Goal: Task Accomplishment & Management: Use online tool/utility

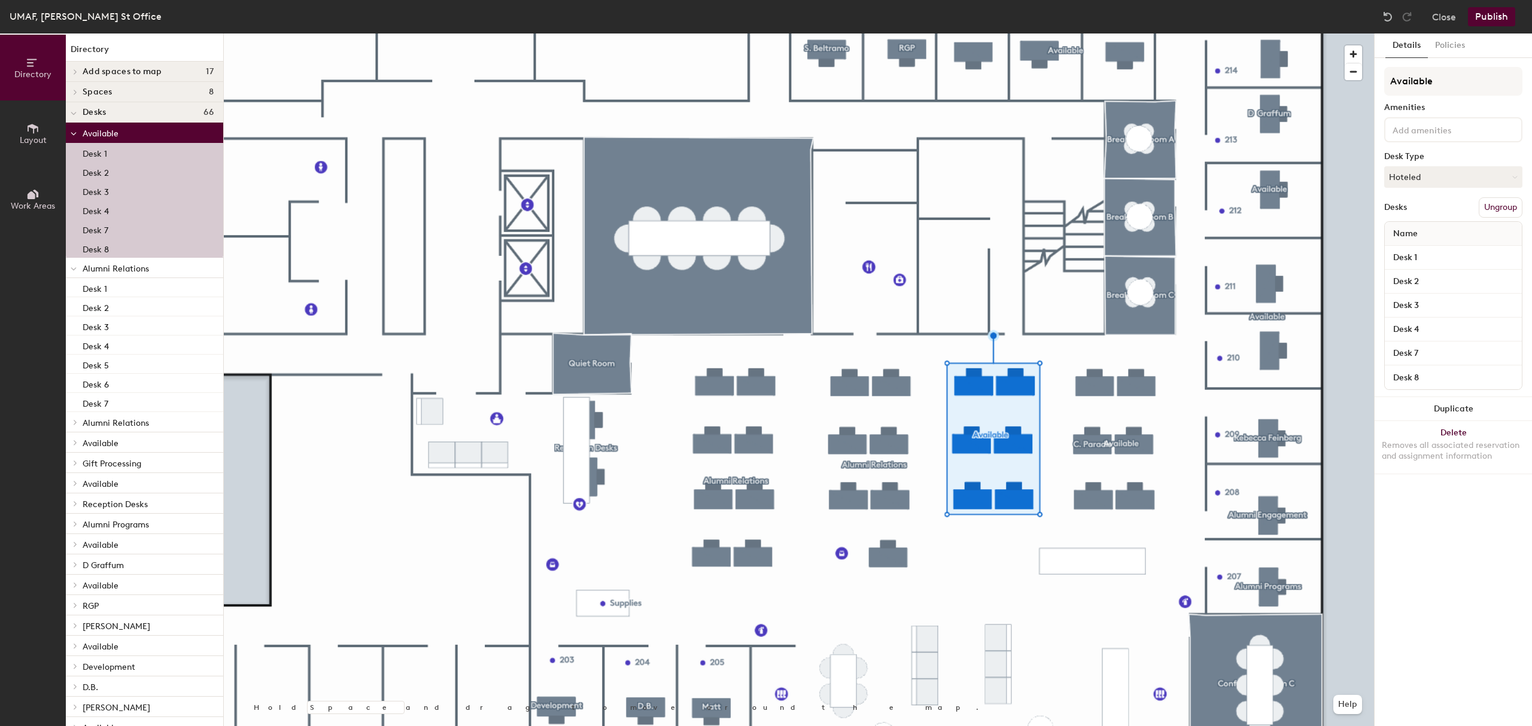
click at [44, 144] on span "Layout" at bounding box center [33, 140] width 27 height 10
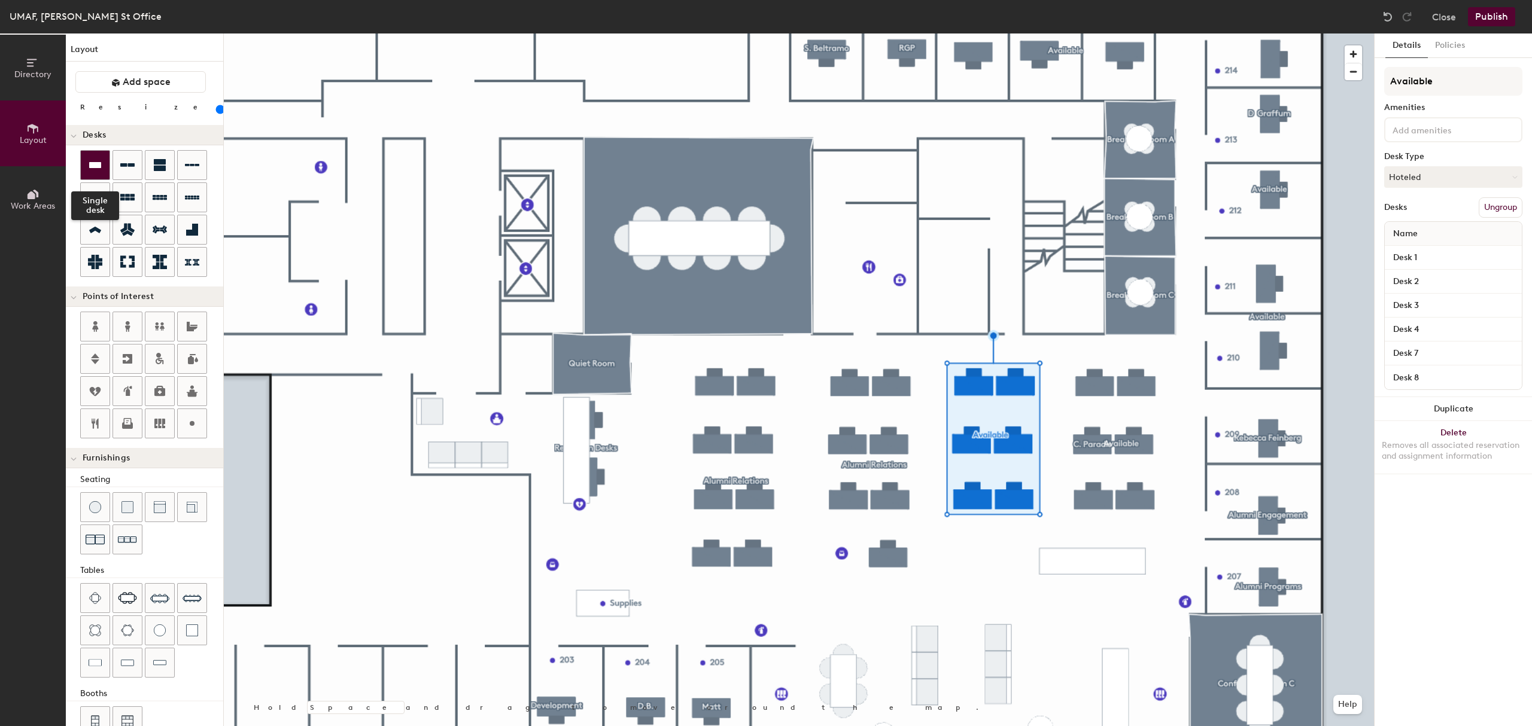
click at [95, 170] on icon at bounding box center [95, 165] width 14 height 14
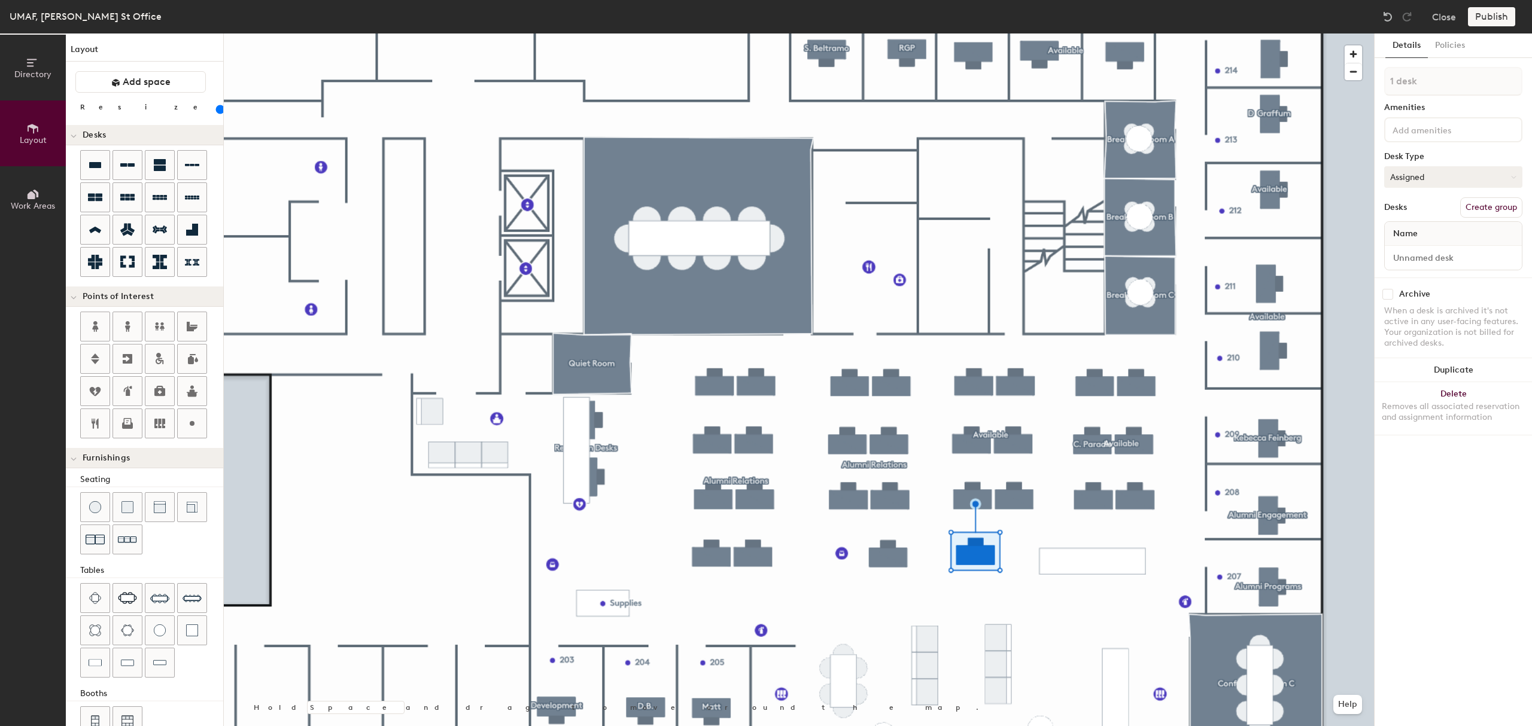
click at [1424, 175] on button "Assigned" at bounding box center [1453, 177] width 138 height 22
click at [1412, 250] on div "Hoteled" at bounding box center [1445, 250] width 120 height 18
click at [984, 34] on div at bounding box center [799, 34] width 1150 height 0
click at [1418, 178] on button "Hoteled" at bounding box center [1453, 177] width 138 height 22
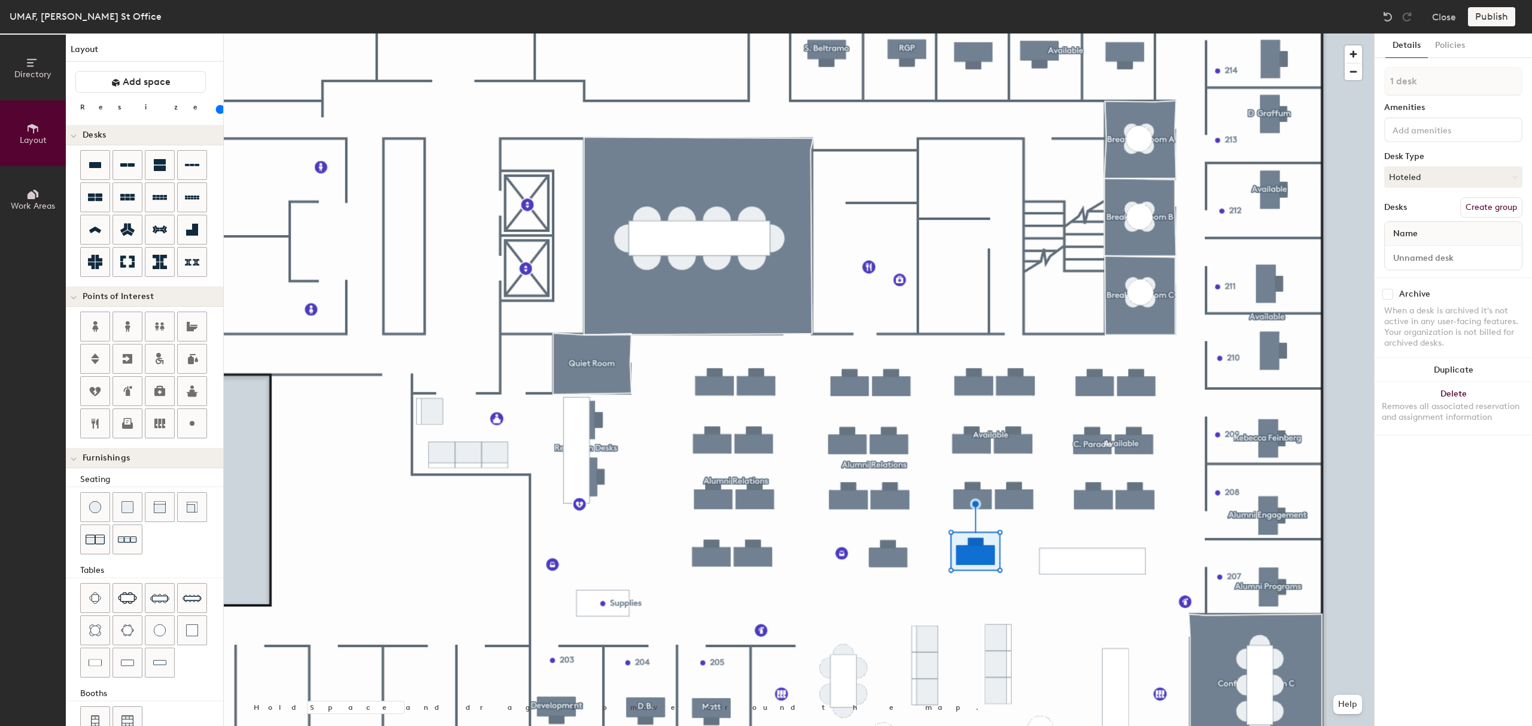
click at [1489, 14] on div "Publish" at bounding box center [1495, 16] width 54 height 19
click at [1014, 34] on div at bounding box center [799, 34] width 1150 height 0
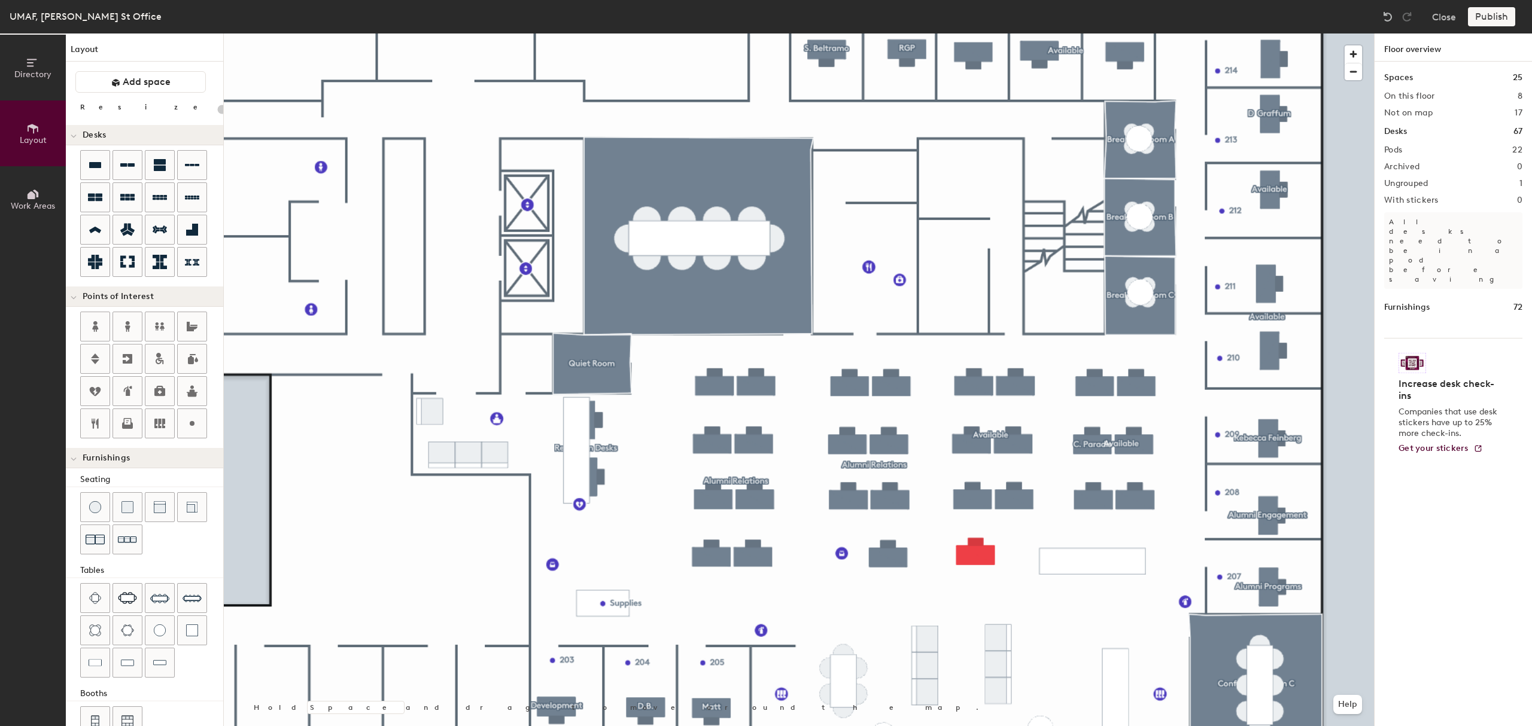
type input "120"
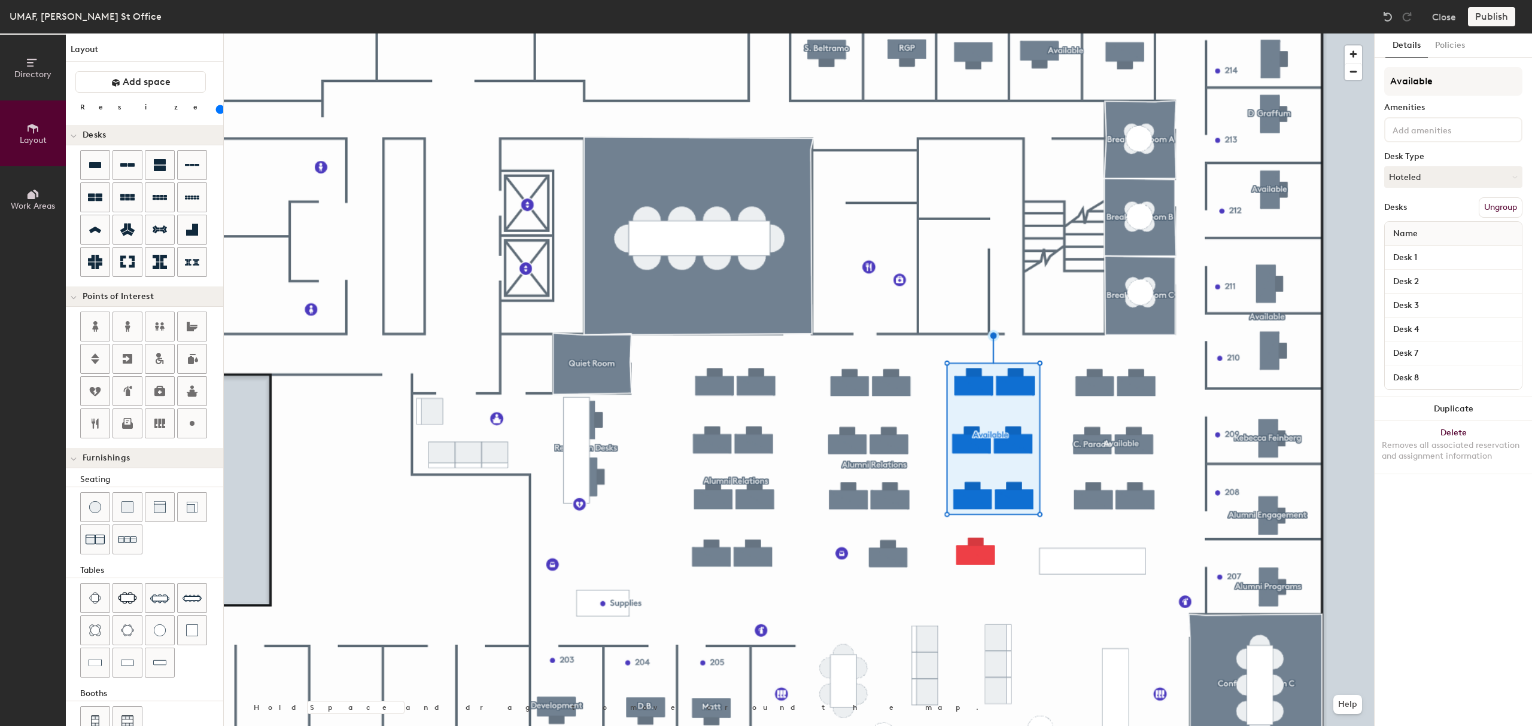
click at [42, 85] on button "Directory" at bounding box center [33, 68] width 66 height 66
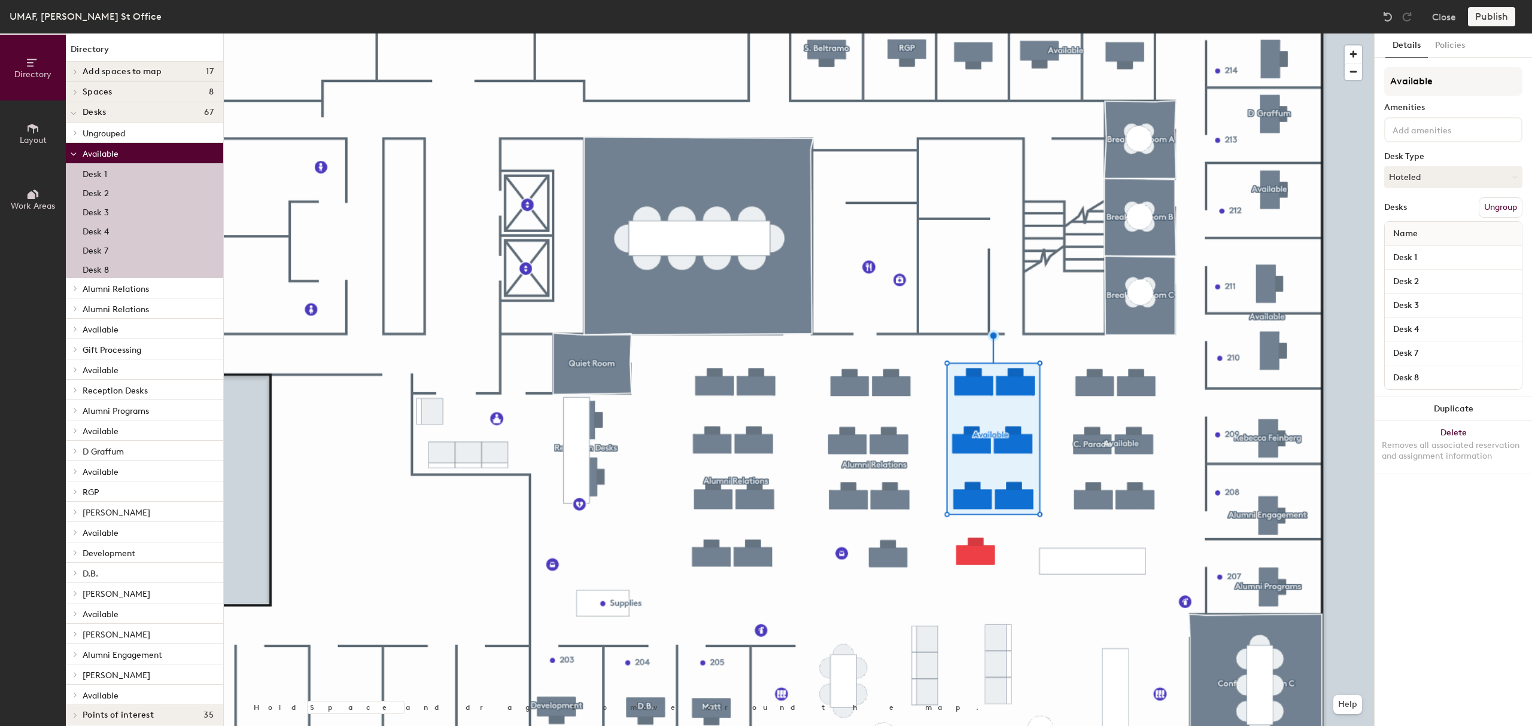
click at [74, 133] on icon at bounding box center [75, 133] width 5 height 6
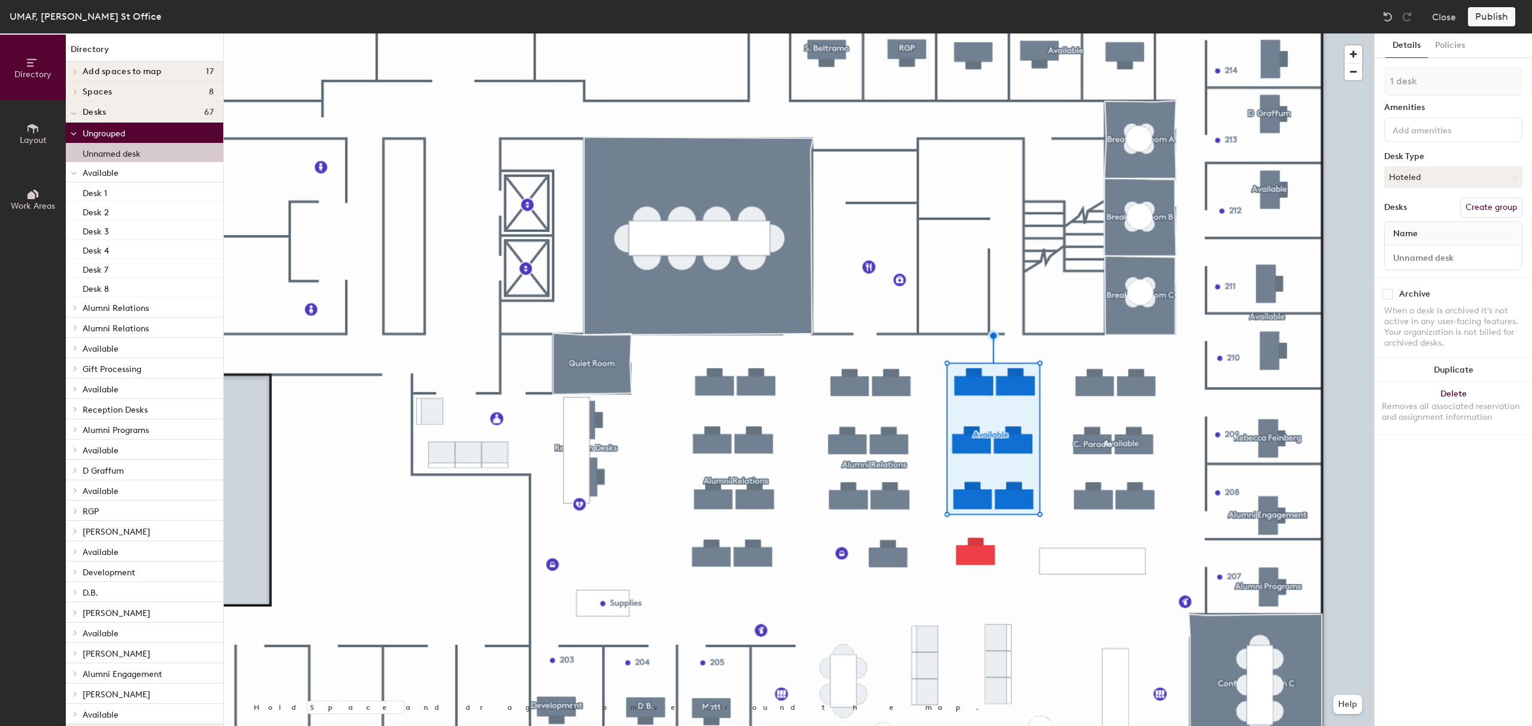
click at [87, 156] on p "Unnamed desk" at bounding box center [112, 152] width 58 height 14
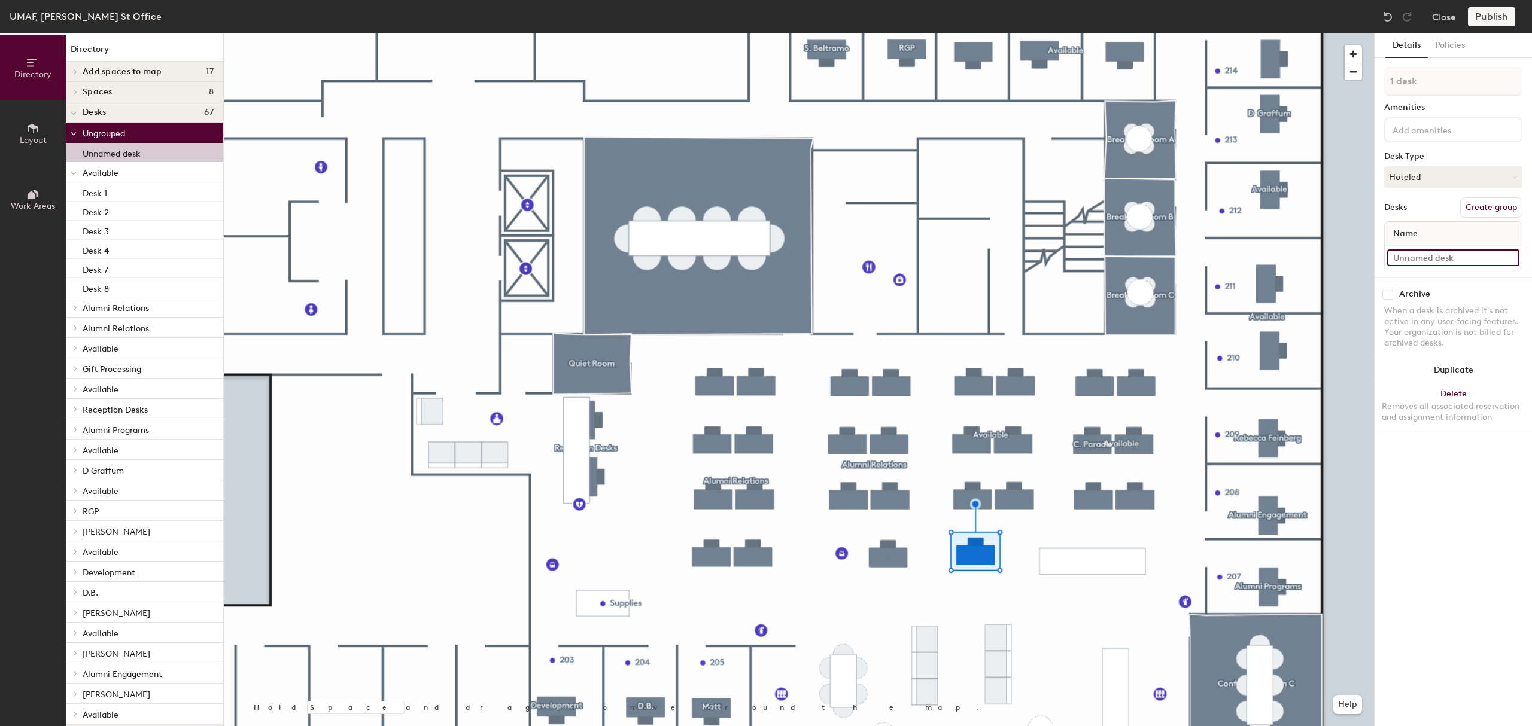
click at [1461, 252] on input at bounding box center [1453, 258] width 132 height 17
click at [108, 149] on p "Unnamed desk" at bounding box center [112, 152] width 58 height 14
click at [1464, 259] on input at bounding box center [1453, 258] width 132 height 17
type input "desk 9"
click at [1393, 250] on input "desk 9" at bounding box center [1453, 258] width 132 height 17
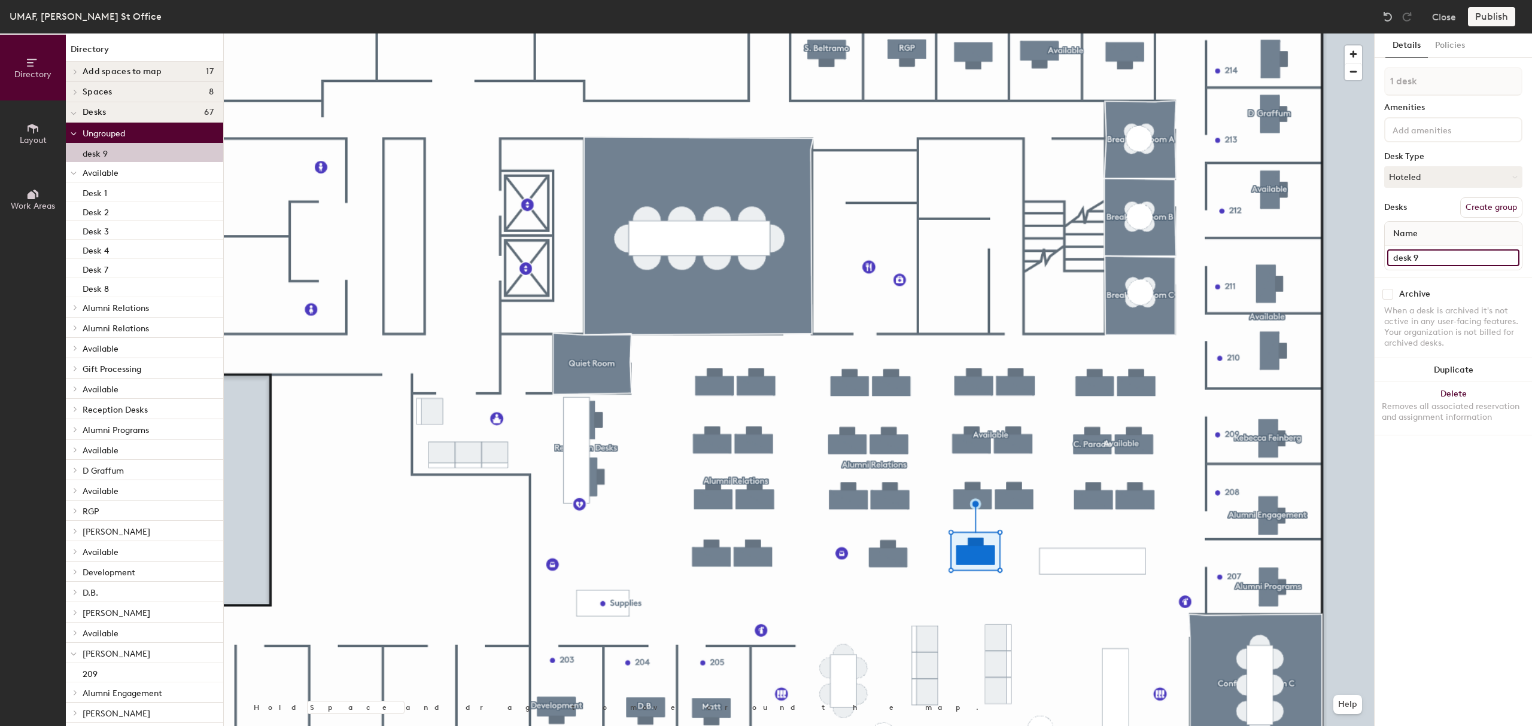
click at [1430, 255] on input "desk 9" at bounding box center [1453, 258] width 132 height 17
click at [1398, 257] on input "desk 9" at bounding box center [1453, 258] width 132 height 17
click at [1403, 250] on input "desk 9" at bounding box center [1453, 258] width 132 height 17
click at [1395, 257] on input "desk 9" at bounding box center [1453, 258] width 132 height 17
type input "Desk 9"
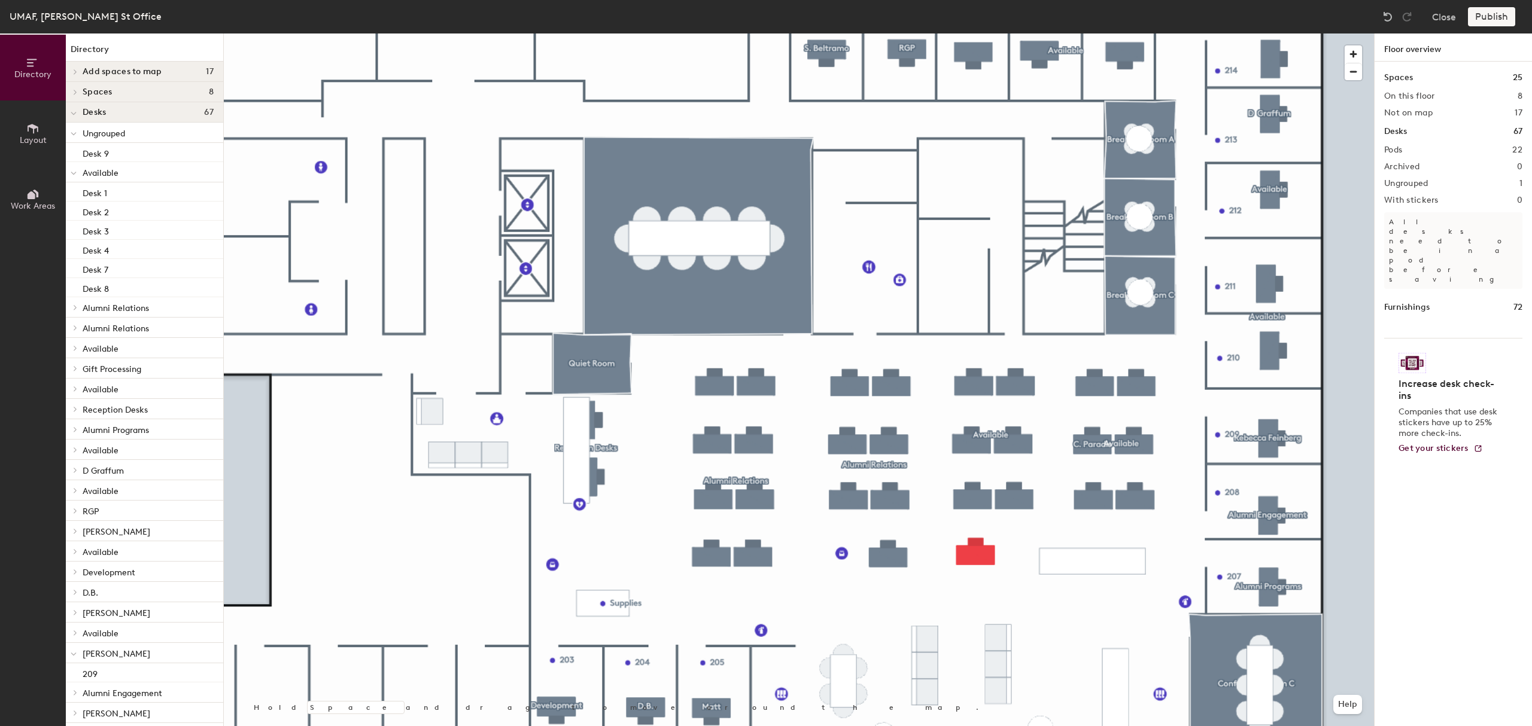
click at [104, 170] on span "Available" at bounding box center [101, 173] width 36 height 10
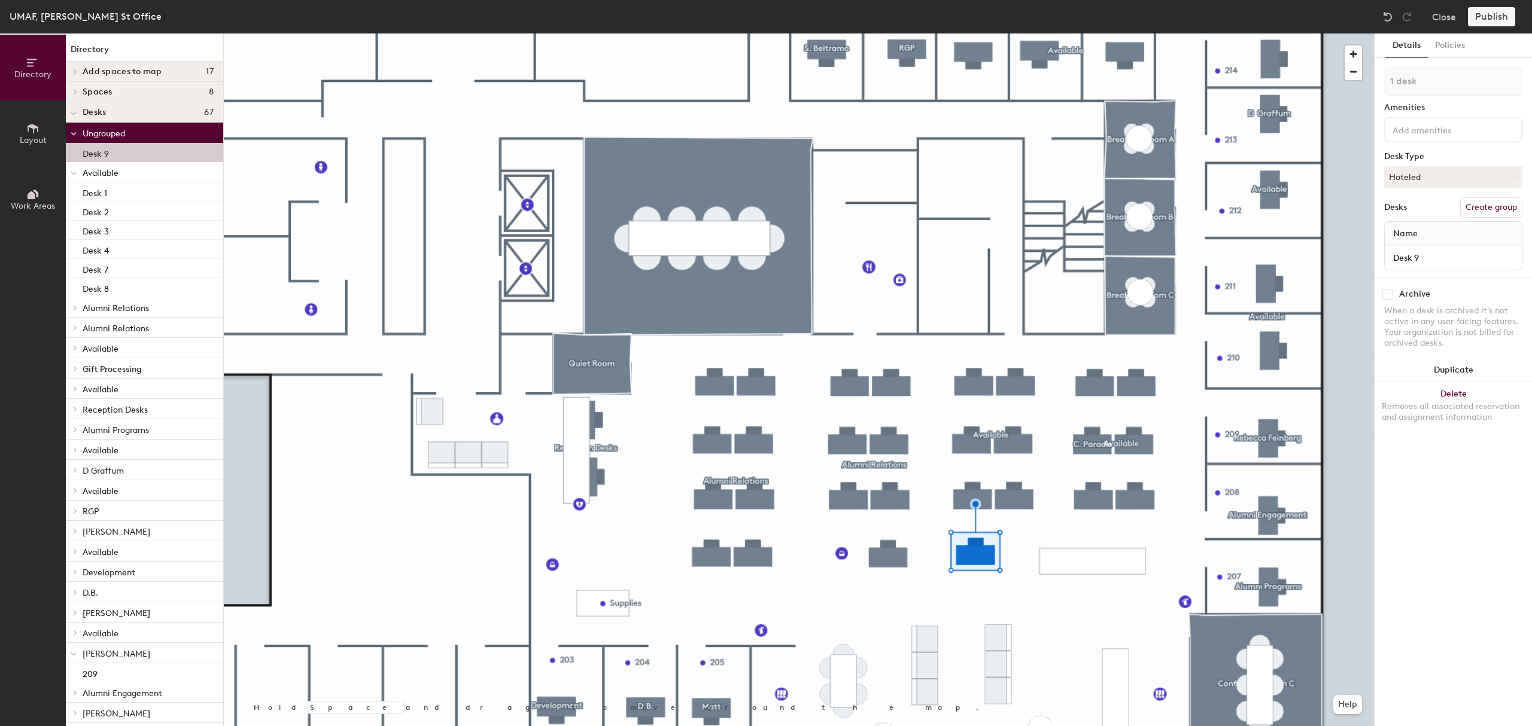
drag, startPoint x: 111, startPoint y: 154, endPoint x: 87, endPoint y: 152, distance: 24.0
click at [87, 152] on div "Desk 9" at bounding box center [144, 152] width 157 height 19
click at [89, 163] on div "Ungrouped Desk 9 Available Desk 1 Desk 2 Desk 3 Desk 4 Desk 7 Desk 8 Alumni Rel…" at bounding box center [144, 481] width 157 height 717
click at [83, 151] on p "Desk 9" at bounding box center [96, 152] width 26 height 14
click at [78, 152] on div "Desk 9" at bounding box center [144, 152] width 157 height 19
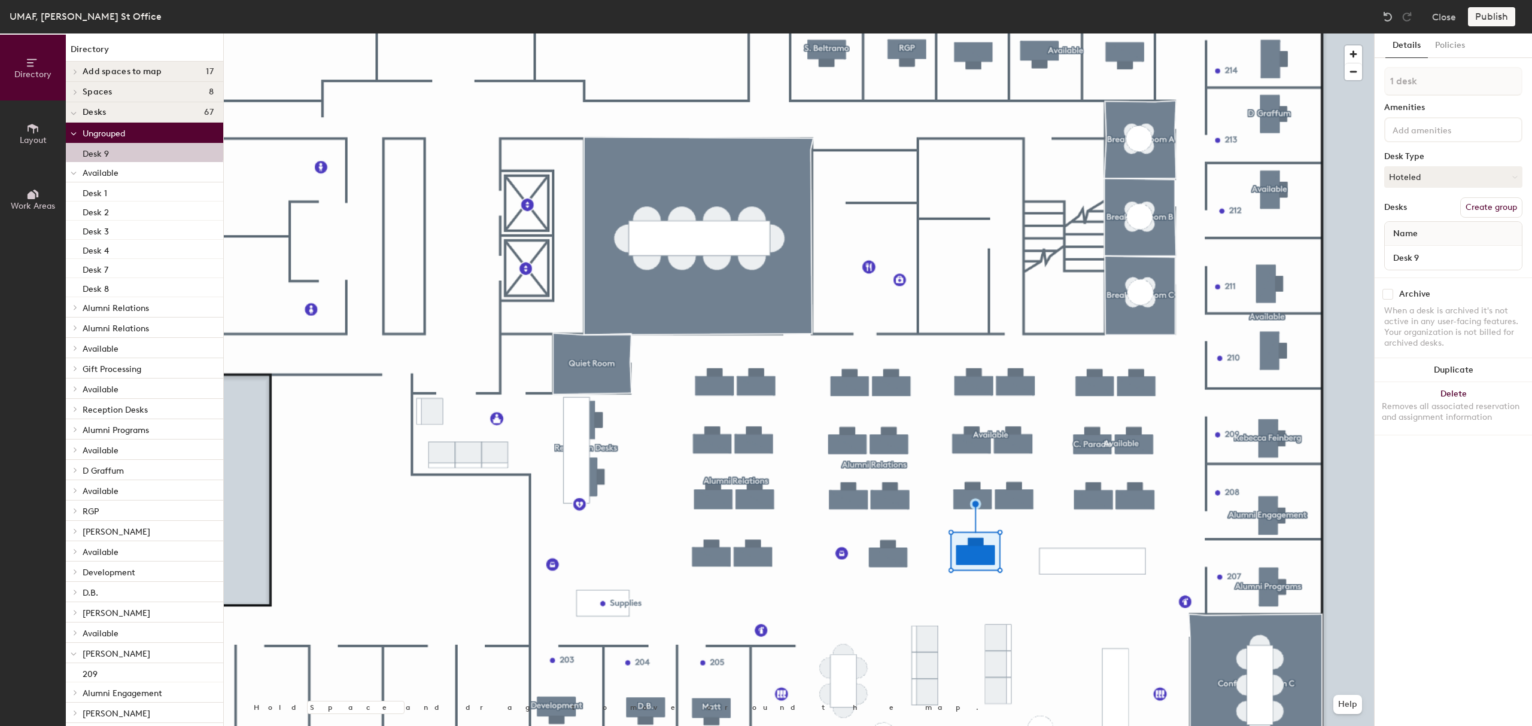
click at [73, 308] on icon at bounding box center [75, 308] width 5 height 6
click at [118, 170] on p "Available" at bounding box center [148, 173] width 131 height 16
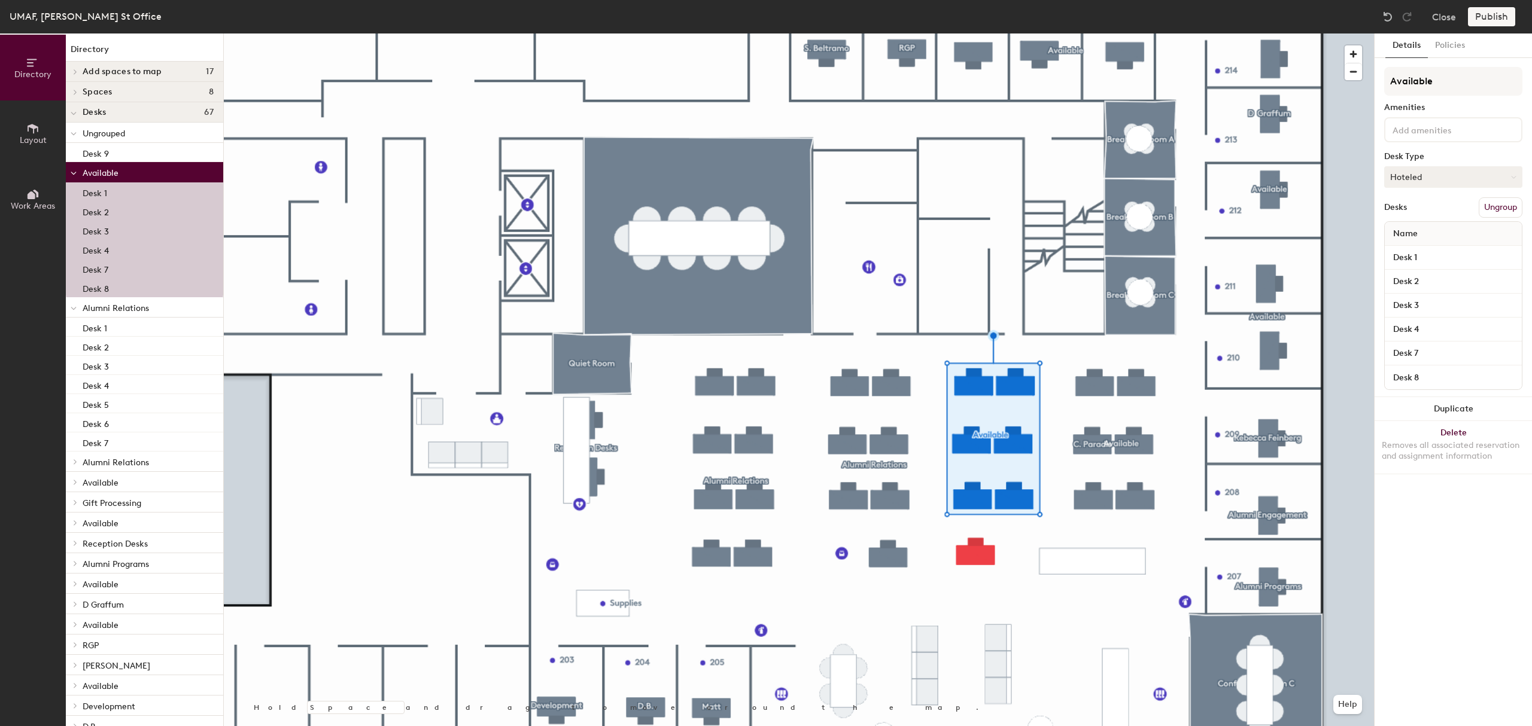
click at [1441, 173] on button "Hoteled" at bounding box center [1453, 177] width 138 height 22
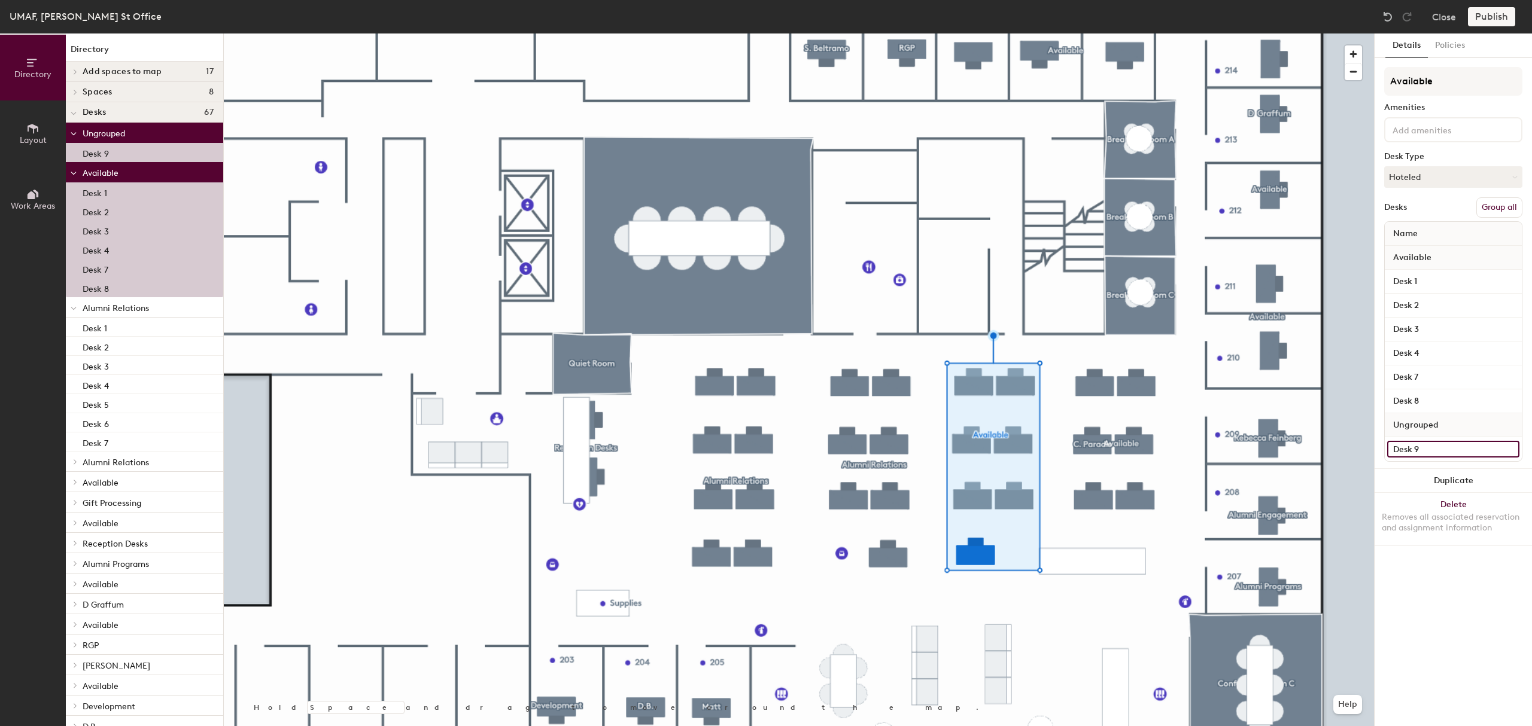
click at [1424, 446] on input "Desk 9" at bounding box center [1453, 449] width 132 height 17
click at [1496, 209] on button "Group all" at bounding box center [1499, 207] width 46 height 20
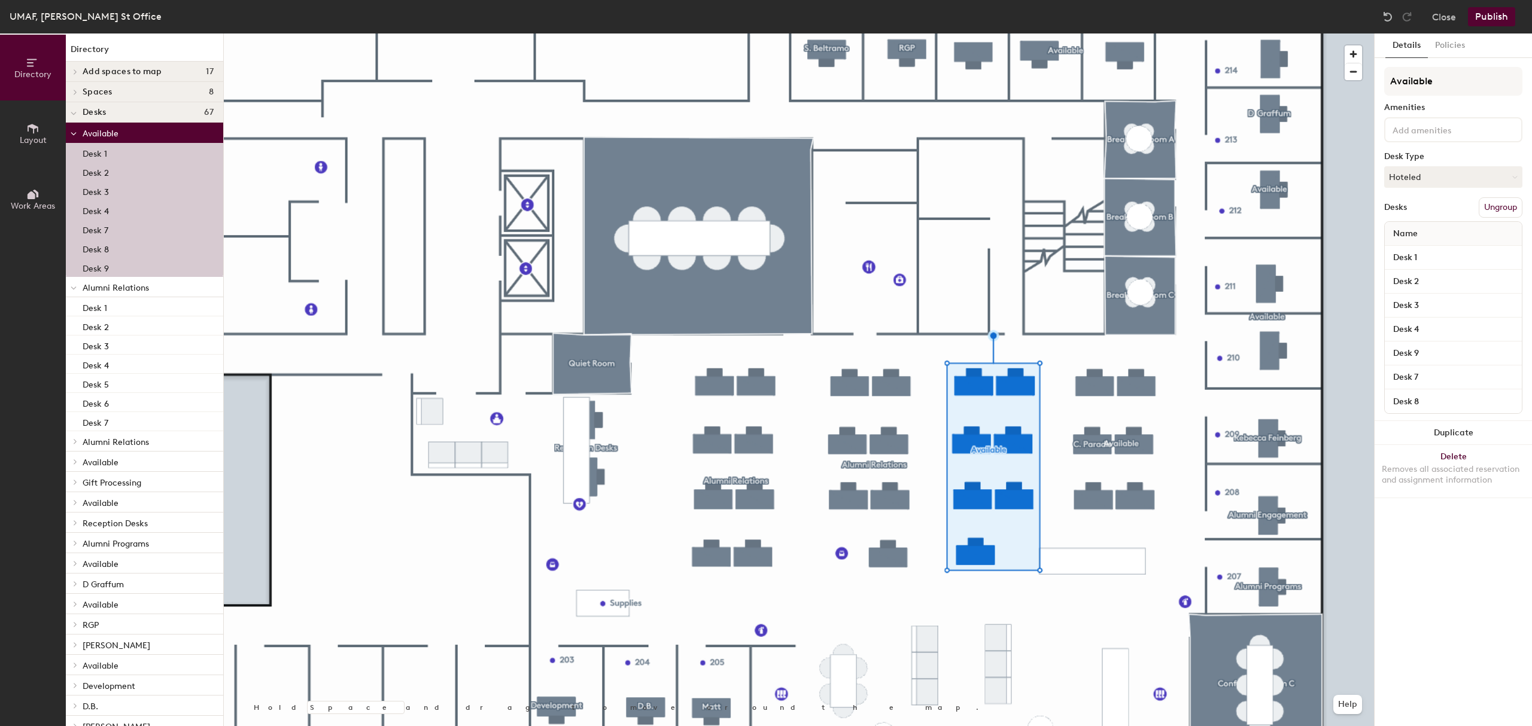
click at [1489, 12] on button "Publish" at bounding box center [1491, 16] width 47 height 19
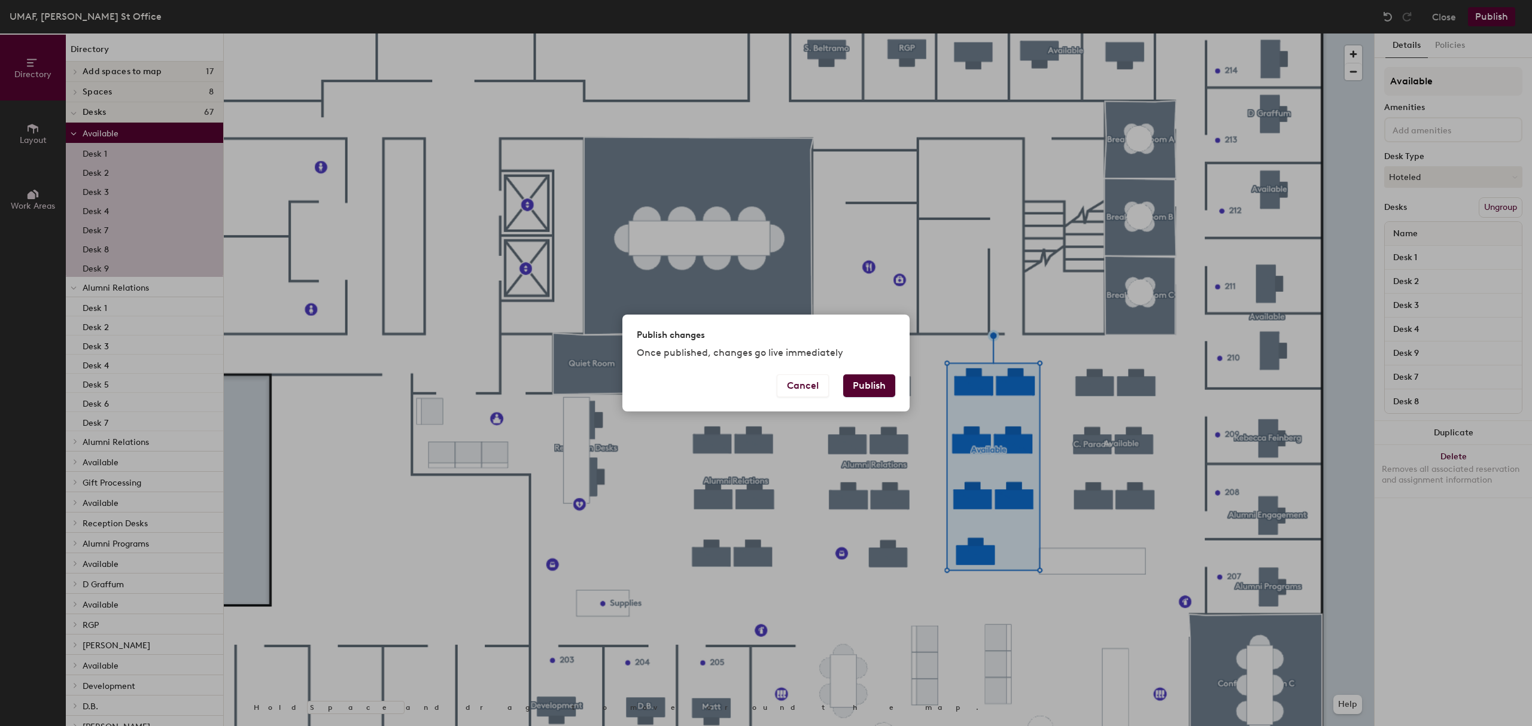
click at [874, 384] on button "Publish" at bounding box center [869, 386] width 52 height 23
